Goal: Task Accomplishment & Management: Use online tool/utility

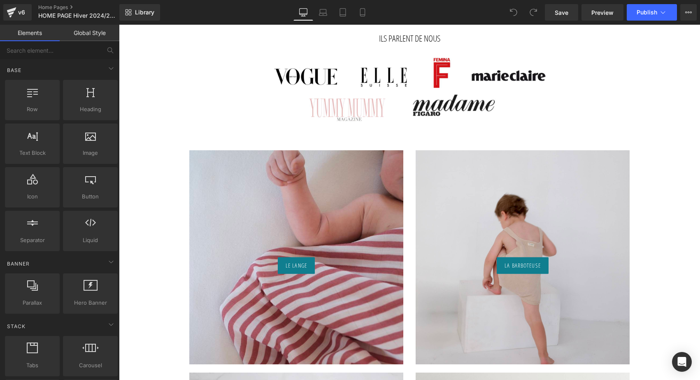
scroll to position [509, 0]
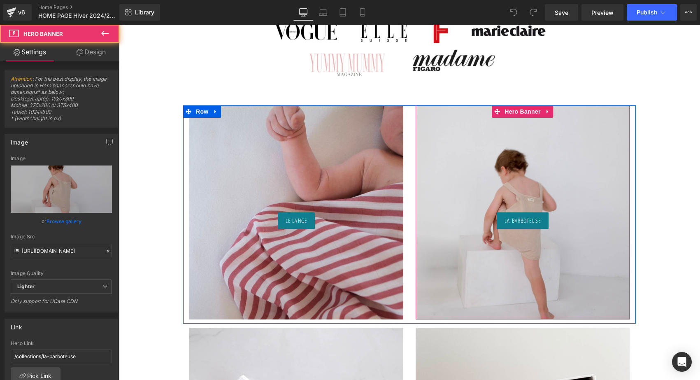
click at [494, 160] on div "La Barboteuse Button" at bounding box center [523, 212] width 214 height 214
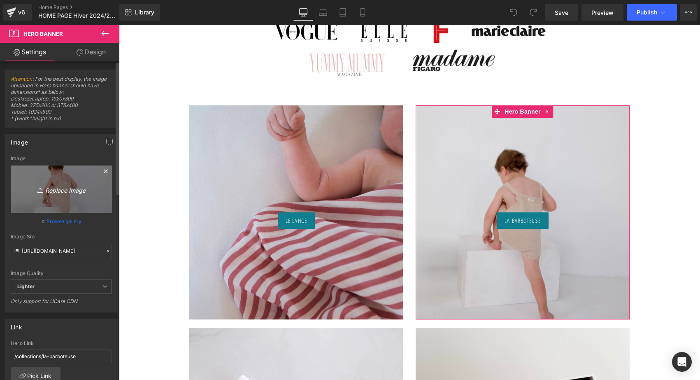
click at [66, 193] on icon "Replace Image" at bounding box center [61, 189] width 66 height 10
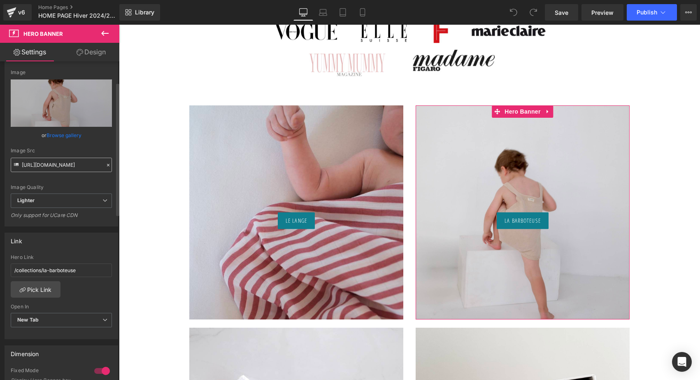
scroll to position [107, 0]
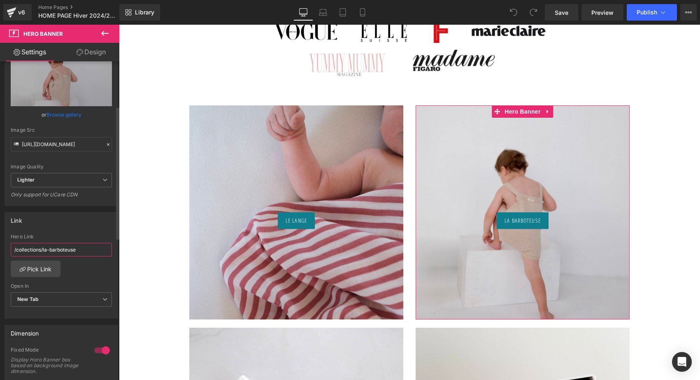
click at [88, 255] on input "/collections/la-barboteuse" at bounding box center [61, 250] width 101 height 14
click at [29, 268] on link "Pick Link" at bounding box center [36, 269] width 50 height 16
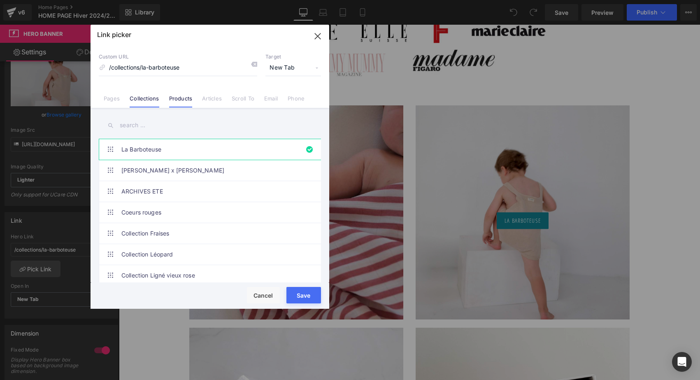
click at [179, 92] on li "Products" at bounding box center [180, 95] width 33 height 14
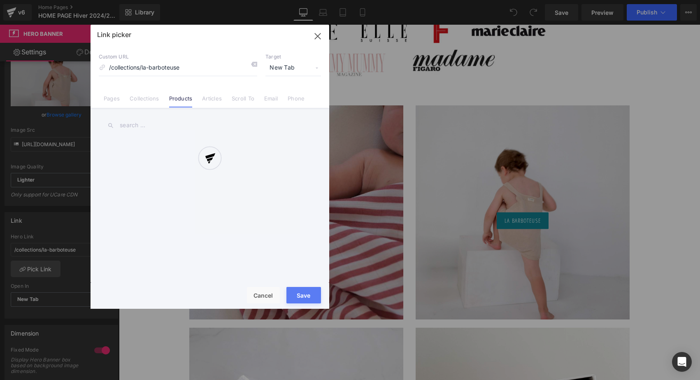
click at [145, 122] on div at bounding box center [210, 167] width 239 height 284
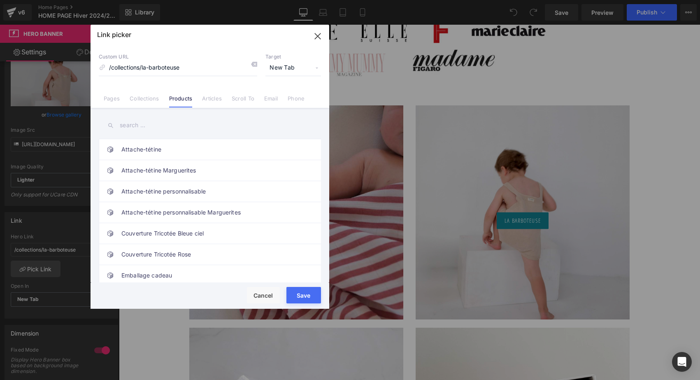
click at [139, 124] on input "text" at bounding box center [210, 125] width 222 height 19
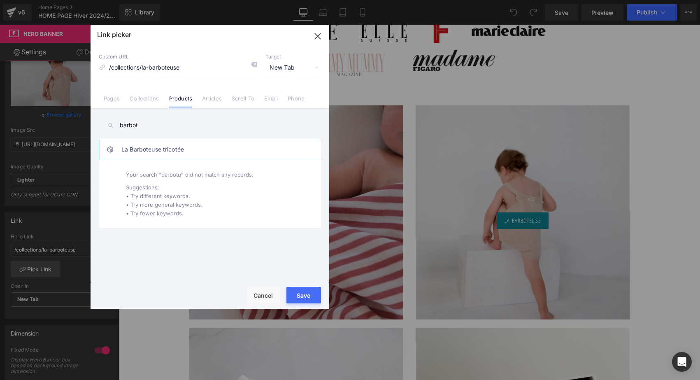
type input "barbot"
click at [180, 151] on link "La Barboteuse tricotée" at bounding box center [211, 149] width 181 height 21
type input "/products/la-barboteuse"
click at [312, 299] on button "Save" at bounding box center [304, 295] width 35 height 16
type input "/products/la-barboteuse"
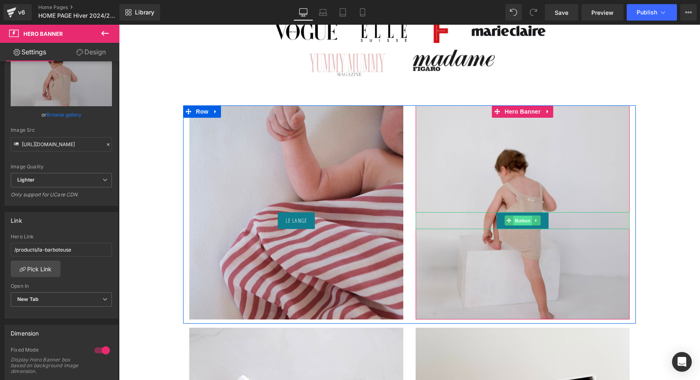
click at [521, 221] on span "Button" at bounding box center [522, 221] width 19 height 10
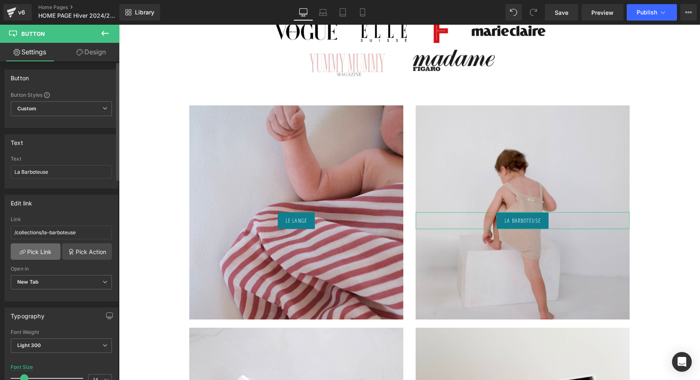
click at [39, 250] on link "Pick Link" at bounding box center [36, 251] width 50 height 16
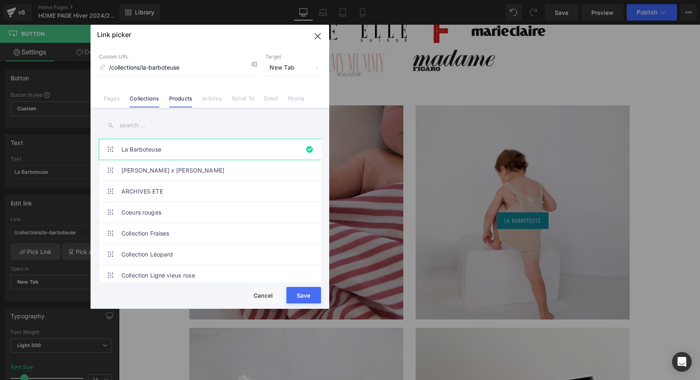
click at [184, 102] on link "Products" at bounding box center [180, 101] width 23 height 12
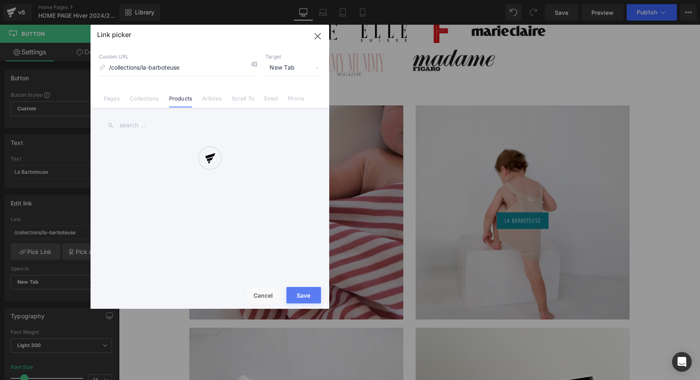
click at [255, 63] on div at bounding box center [210, 167] width 239 height 284
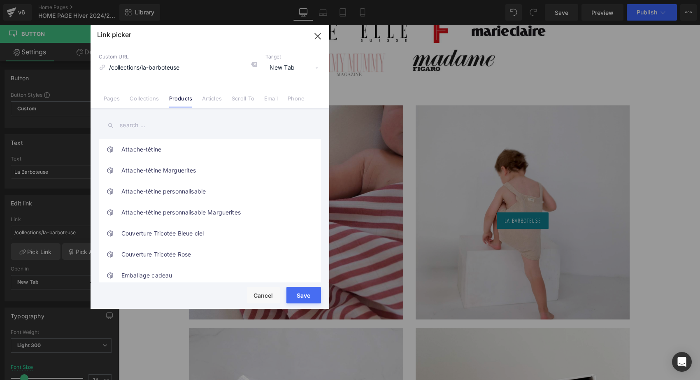
click at [254, 64] on icon at bounding box center [254, 64] width 7 height 7
click at [149, 126] on input "text" at bounding box center [210, 125] width 222 height 19
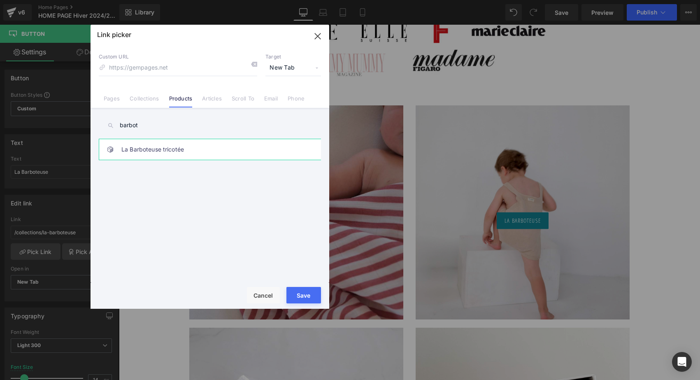
type input "barbot"
click at [163, 148] on link "La Barboteuse tricotée" at bounding box center [211, 149] width 181 height 21
type input "/products/la-barboteuse"
click at [304, 294] on button "Save" at bounding box center [304, 295] width 35 height 16
type input "/products/la-barboteuse"
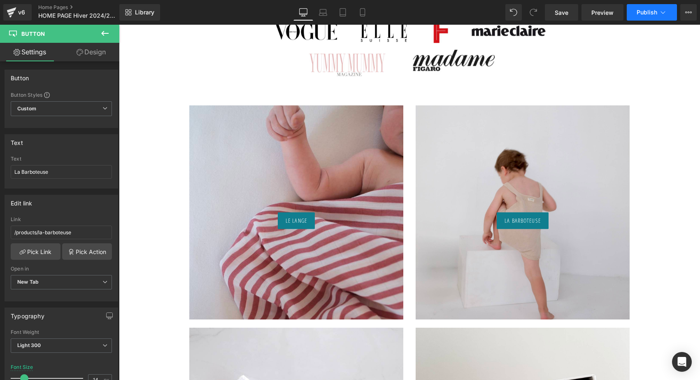
click at [653, 13] on span "Publish" at bounding box center [647, 12] width 21 height 7
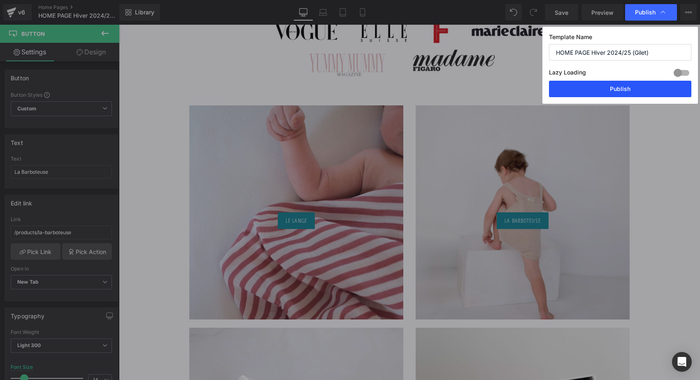
click at [636, 89] on button "Publish" at bounding box center [620, 89] width 142 height 16
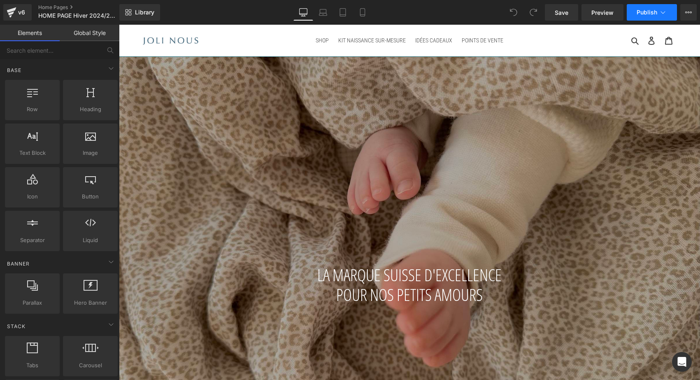
click at [643, 11] on span "Publish" at bounding box center [647, 12] width 21 height 7
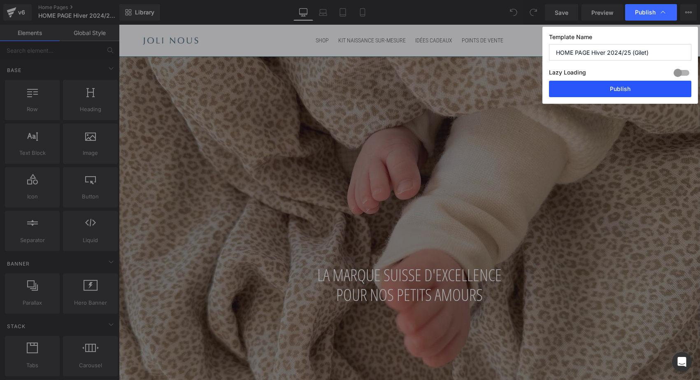
click at [580, 86] on button "Publish" at bounding box center [620, 89] width 142 height 16
